Goal: Task Accomplishment & Management: Use online tool/utility

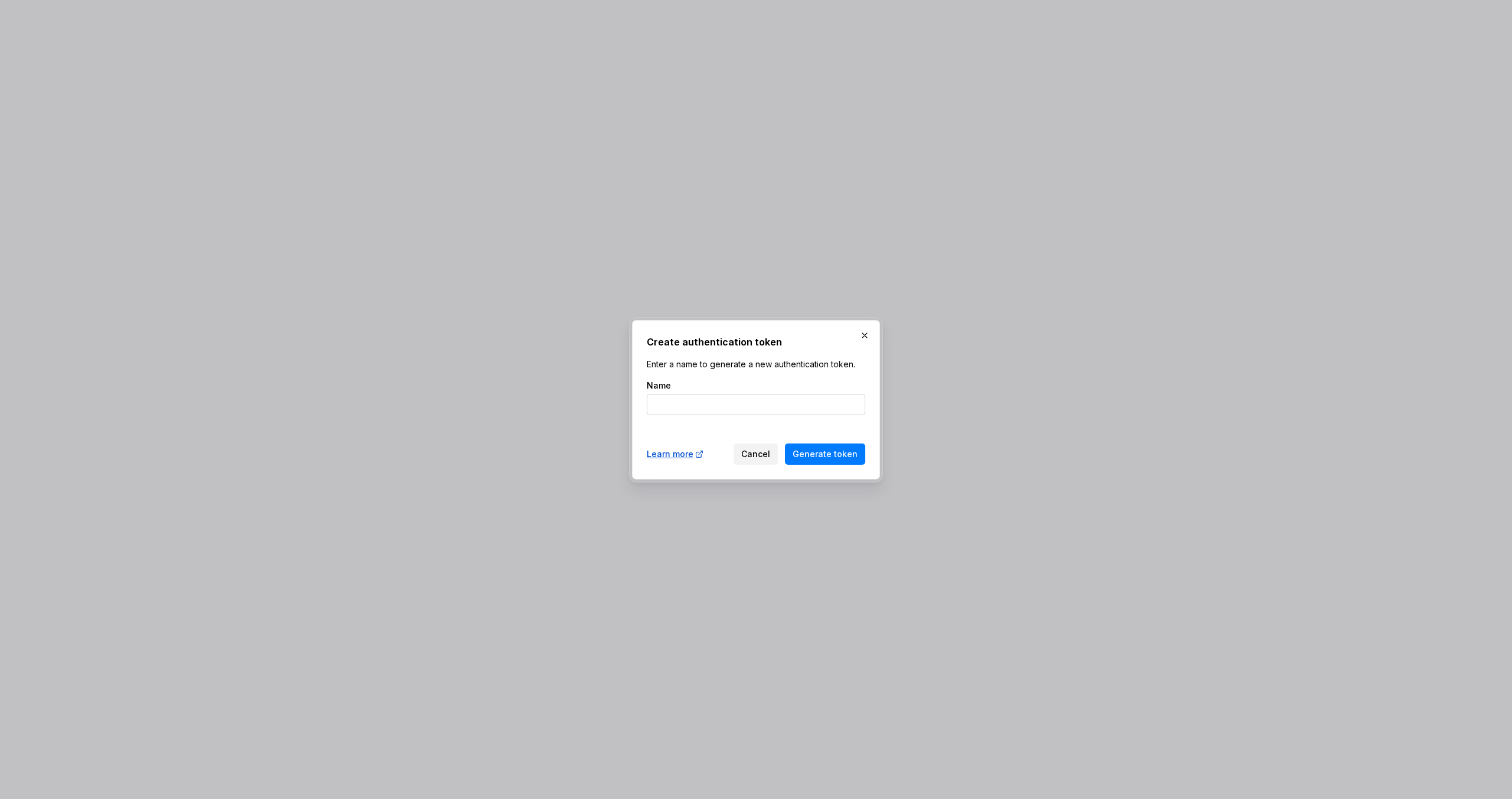
click at [672, 405] on input "Name" at bounding box center [756, 404] width 218 height 21
type input "CODE_CONNECT"
click at [785, 444] on button "Generate token" at bounding box center [825, 454] width 80 height 21
click at [823, 457] on span "Generate token" at bounding box center [825, 453] width 65 height 12
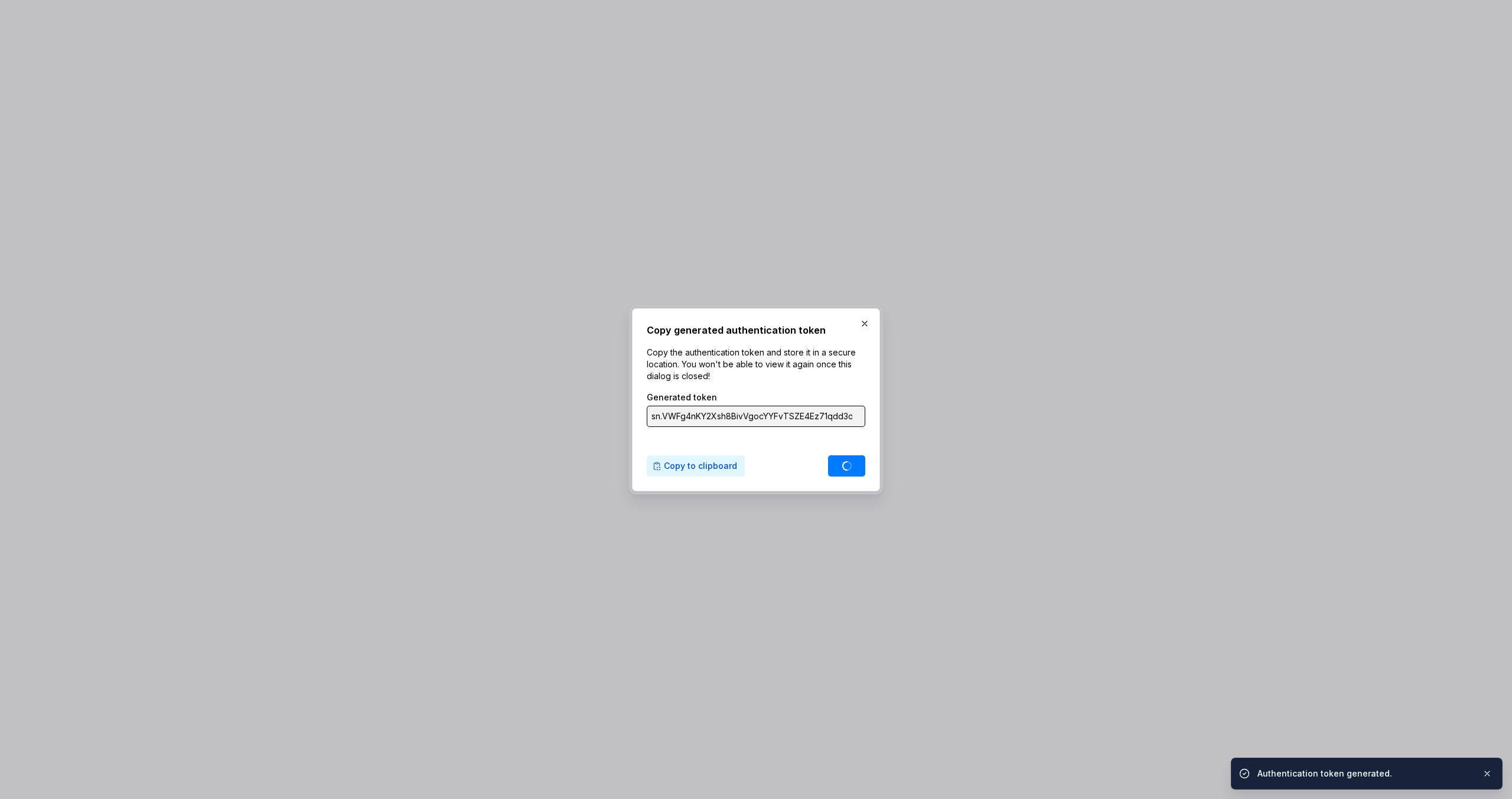
click at [696, 470] on span "Copy to clipboard" at bounding box center [700, 466] width 73 height 12
type input "sn.MZYPrIhzo32tBO4ncRglFwQCl2V202L1AR4fQmFMvYn9t2klqDpGIgKqaIyv4SHq7UppJzXoBW0C…"
click at [865, 331] on button "button" at bounding box center [864, 324] width 16 height 16
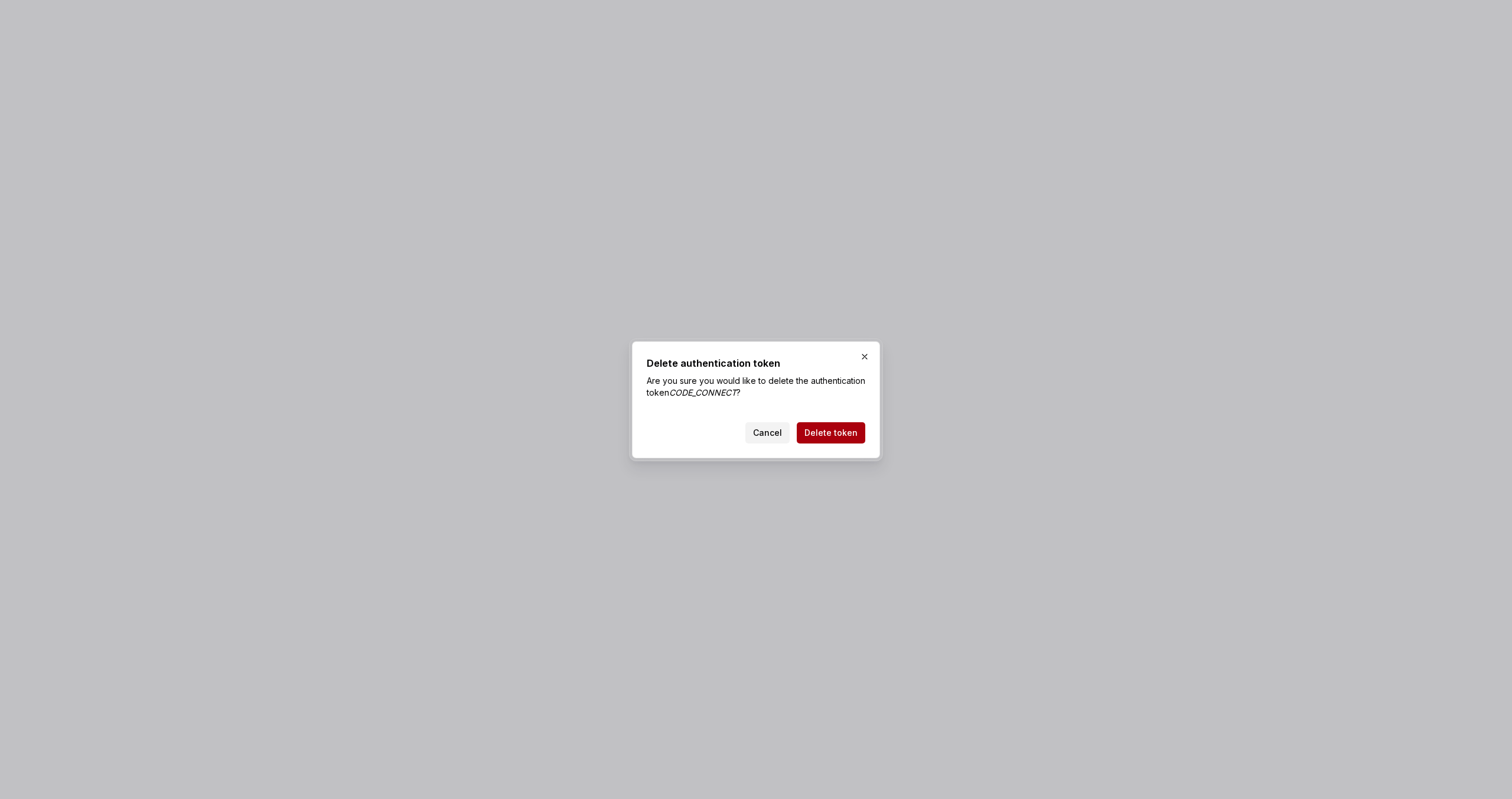
click at [824, 428] on span "Delete token" at bounding box center [831, 432] width 54 height 12
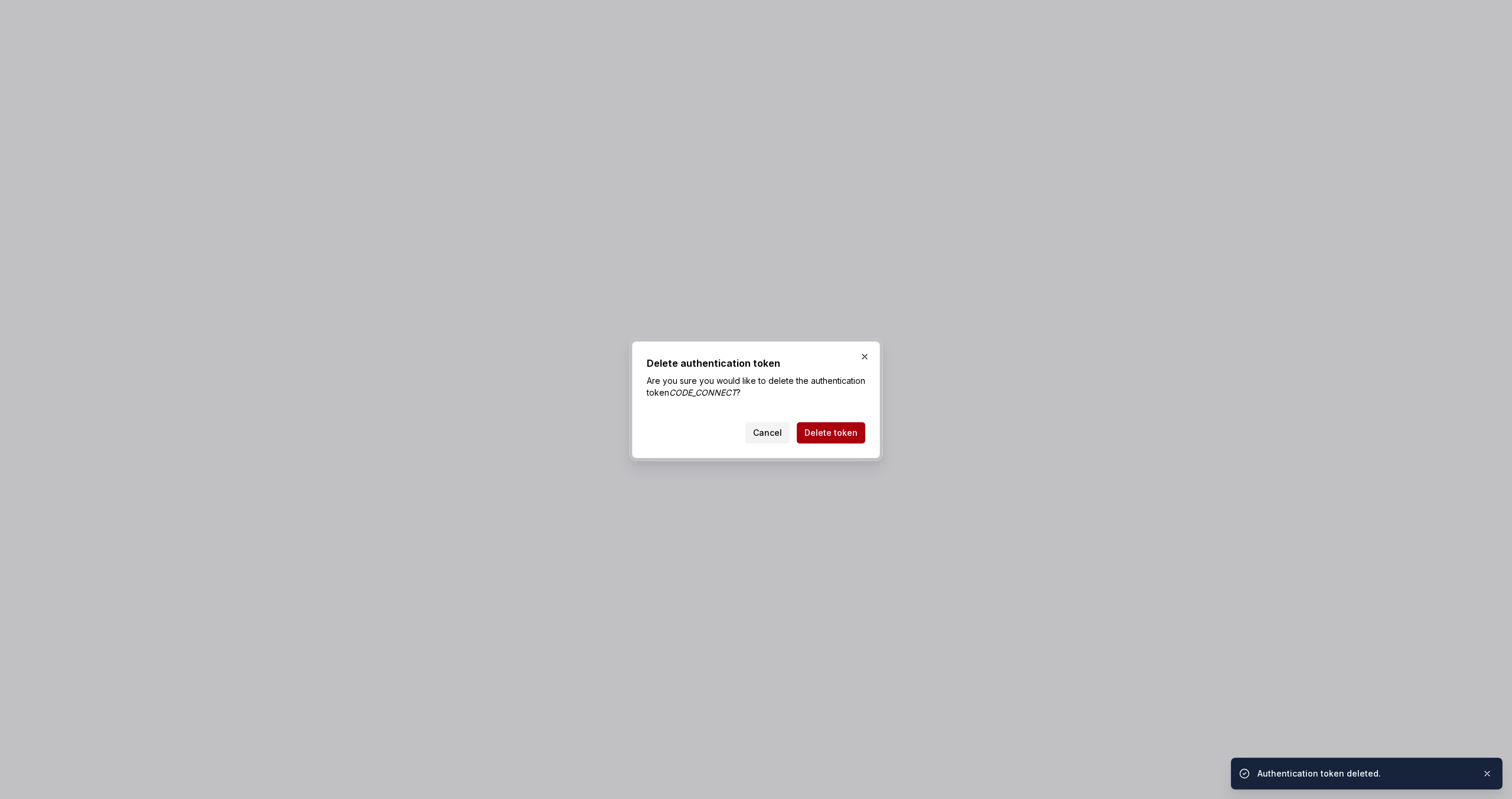
click at [845, 430] on span "Delete token" at bounding box center [831, 432] width 54 height 12
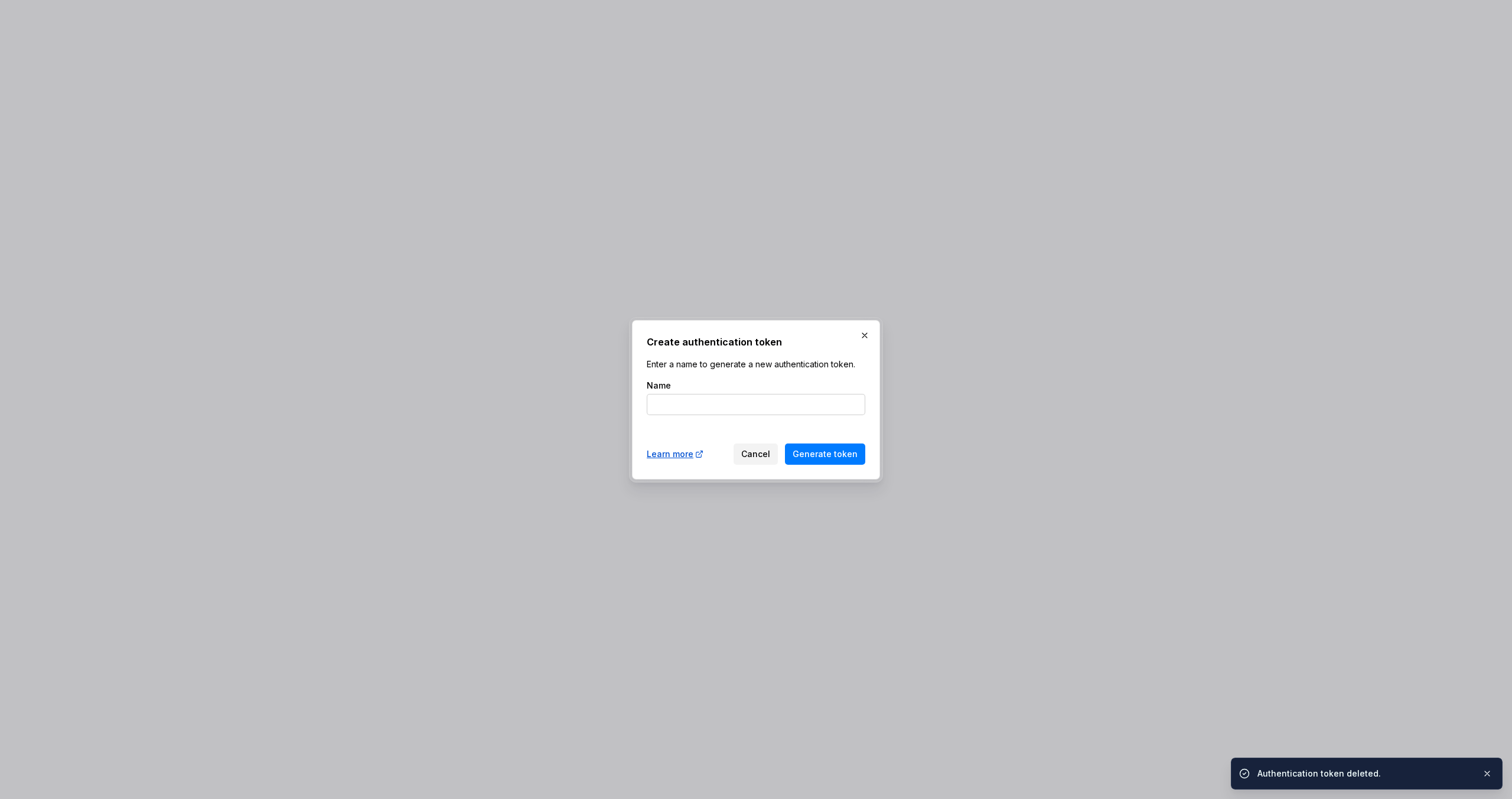
click at [704, 413] on input "Name" at bounding box center [756, 404] width 218 height 21
click at [710, 410] on input "Name" at bounding box center [756, 404] width 218 height 21
click at [682, 405] on input "Name" at bounding box center [756, 404] width 218 height 21
type input "CODE_CONNECT"
click at [785, 444] on button "Generate token" at bounding box center [825, 454] width 80 height 21
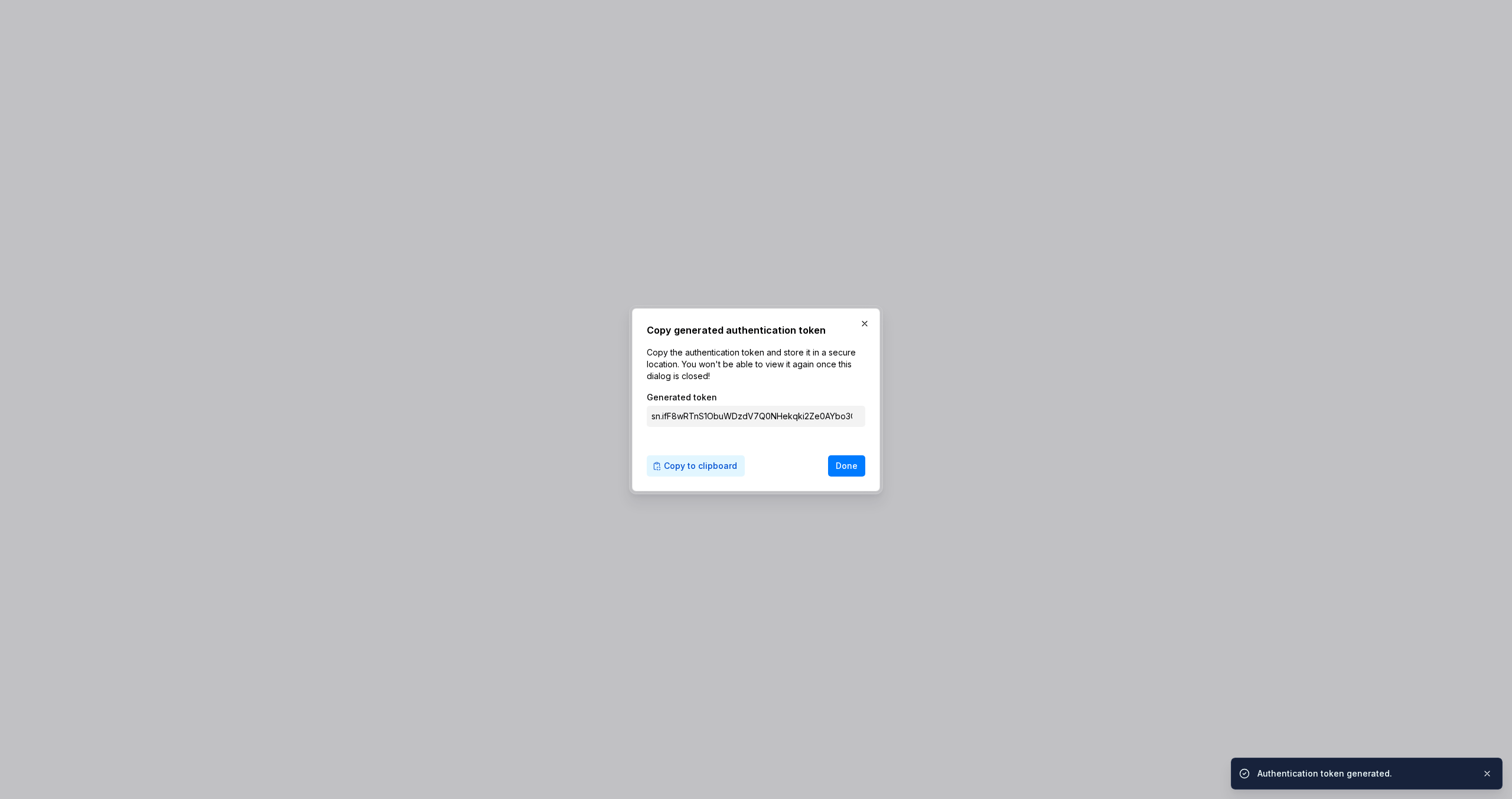
click at [672, 462] on span "Copy to clipboard" at bounding box center [700, 466] width 73 height 12
click at [853, 464] on span "Done" at bounding box center [846, 466] width 22 height 12
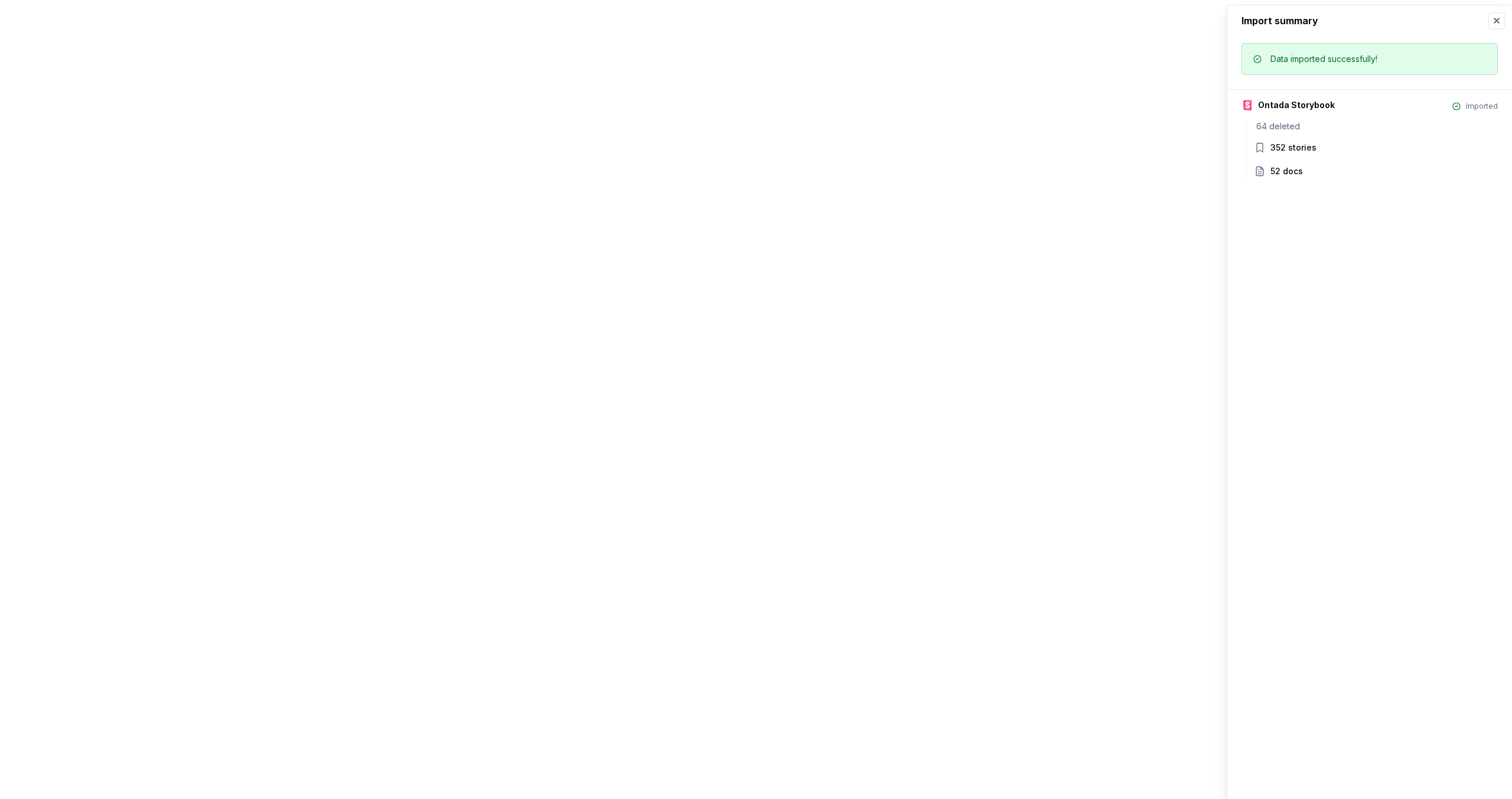
click at [1288, 147] on div "352 stories" at bounding box center [1294, 148] width 46 height 12
drag, startPoint x: 1117, startPoint y: 213, endPoint x: 1315, endPoint y: 131, distance: 214.3
click at [1501, 20] on button "button" at bounding box center [1497, 20] width 16 height 16
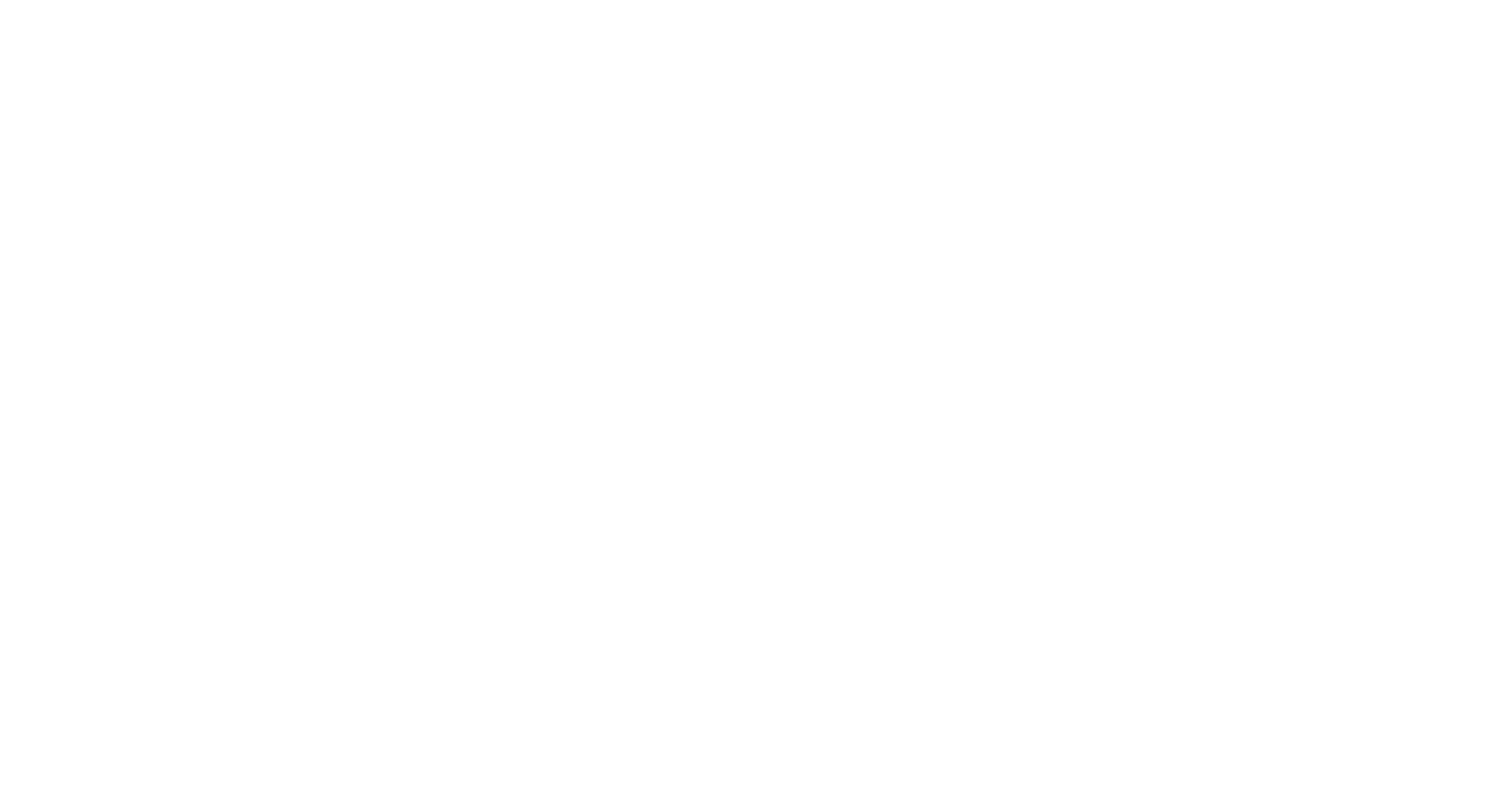
click at [1475, 131] on html "M Ontada YP Home Documentation Analytics Code automation Design system data Des…" at bounding box center [756, 399] width 1512 height 799
click at [428, 344] on html "M Ontada YP Home Documentation Analytics Code automation Design system data Des…" at bounding box center [756, 399] width 1512 height 799
click at [1476, 136] on html "M Ontada YP Home Documentation Analytics Code automation Design system data Des…" at bounding box center [756, 399] width 1512 height 799
click at [759, 295] on html "M Ontada YP Home Documentation Analytics Code automation Design system data Des…" at bounding box center [756, 399] width 1512 height 799
